Goal: Transaction & Acquisition: Obtain resource

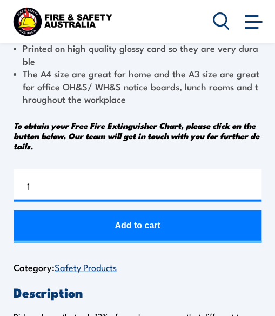
scroll to position [379, 0]
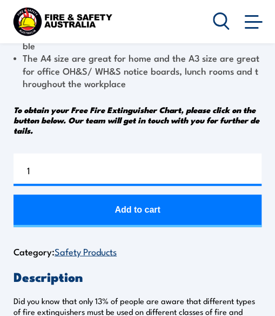
click at [153, 226] on button "Add to cart" at bounding box center [138, 210] width 248 height 32
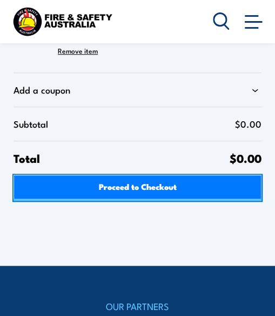
click at [176, 192] on span "Proceed to Checkout" at bounding box center [138, 186] width 78 height 20
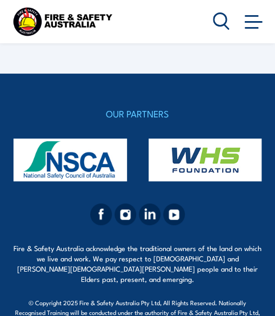
select select "VIC"
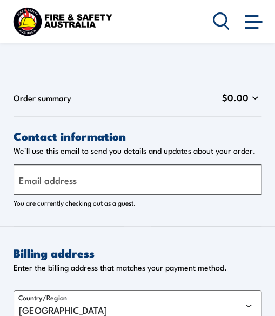
click at [181, 188] on input "Email address" at bounding box center [138, 179] width 248 height 30
type input "[EMAIL_ADDRESS][DOMAIN_NAME]"
